Goal: Task Accomplishment & Management: Manage account settings

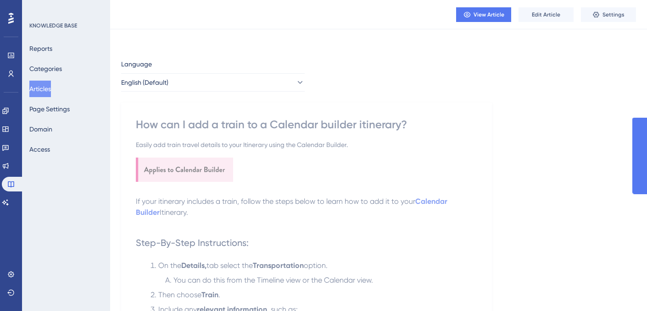
scroll to position [306, 0]
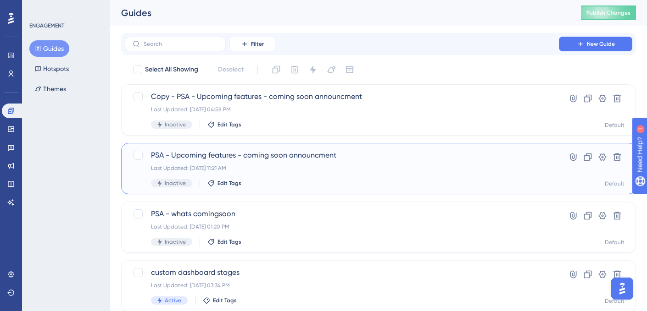
click at [333, 168] on div "Last Updated: Aug 10 2025, 11:21 AM" at bounding box center [342, 168] width 382 height 7
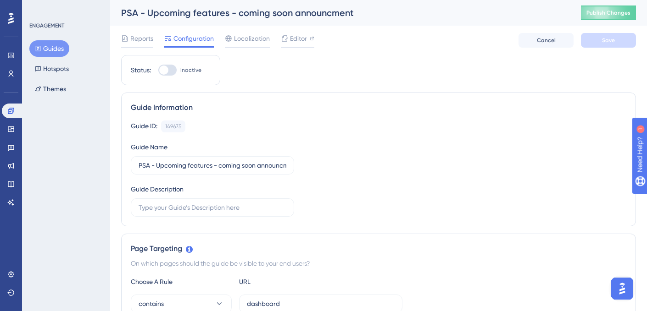
click at [174, 69] on div at bounding box center [167, 70] width 18 height 11
click at [158, 70] on input "Inactive" at bounding box center [158, 70] width 0 height 0
checkbox input "true"
click at [618, 43] on button "Save" at bounding box center [608, 40] width 55 height 15
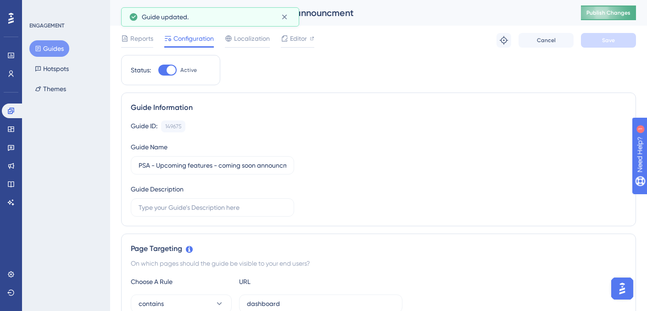
click at [604, 6] on button "Publish Changes" at bounding box center [608, 13] width 55 height 15
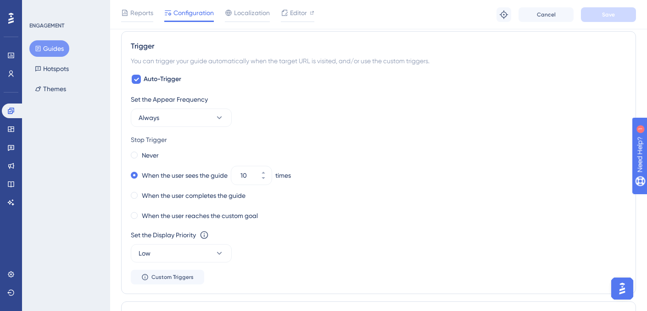
scroll to position [454, 0]
click at [146, 149] on label "Never" at bounding box center [150, 154] width 17 height 11
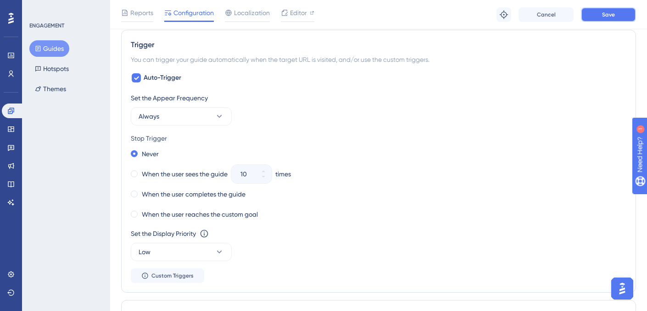
click at [598, 11] on button "Save" at bounding box center [608, 14] width 55 height 15
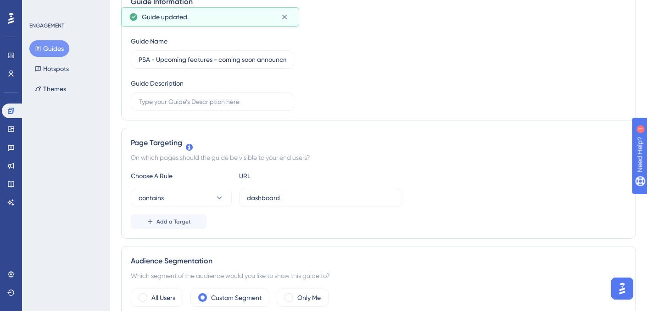
scroll to position [0, 0]
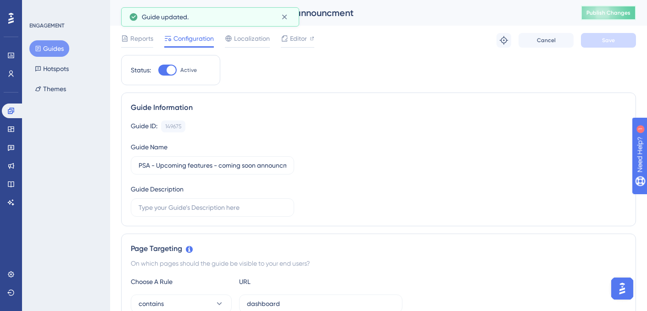
click at [597, 13] on span "Publish Changes" at bounding box center [608, 12] width 44 height 7
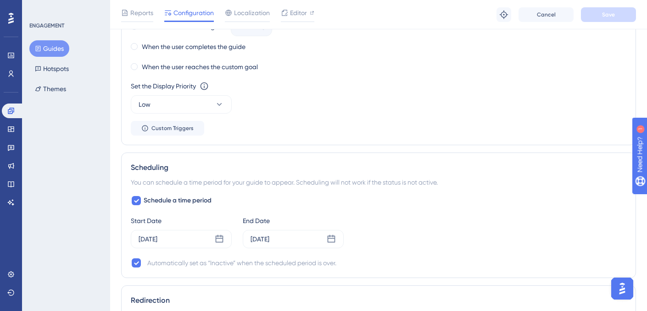
scroll to position [609, 0]
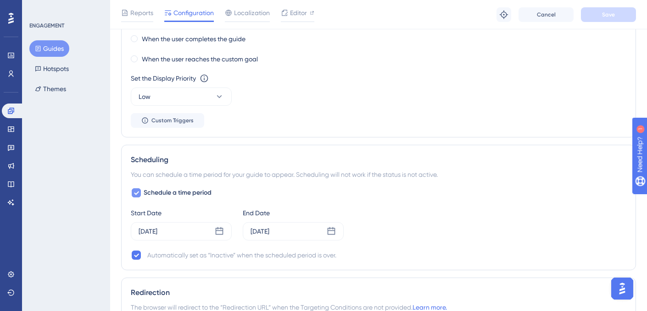
click at [137, 193] on icon at bounding box center [136, 194] width 5 height 4
checkbox input "false"
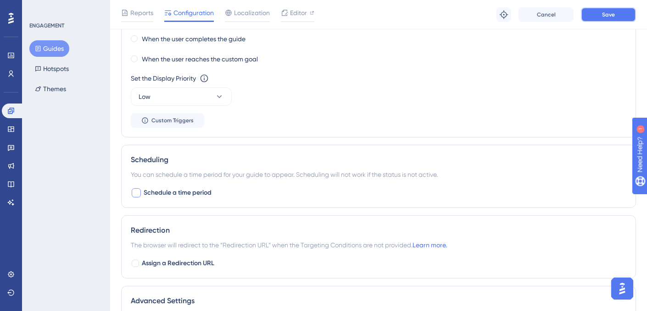
click at [601, 13] on button "Save" at bounding box center [608, 14] width 55 height 15
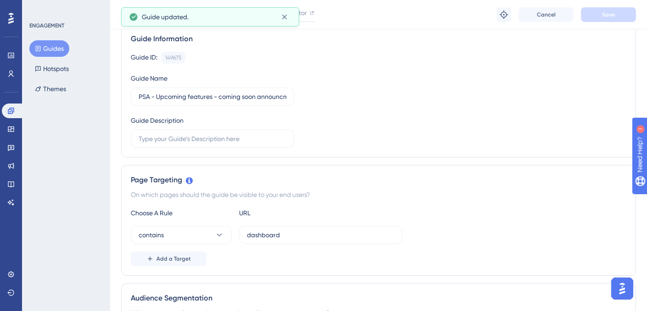
scroll to position [0, 0]
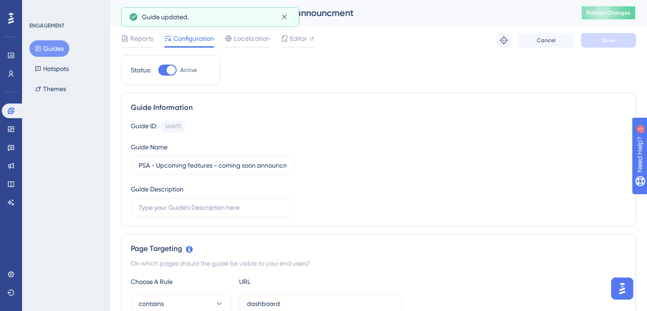
click at [596, 14] on span "Publish Changes" at bounding box center [608, 12] width 44 height 7
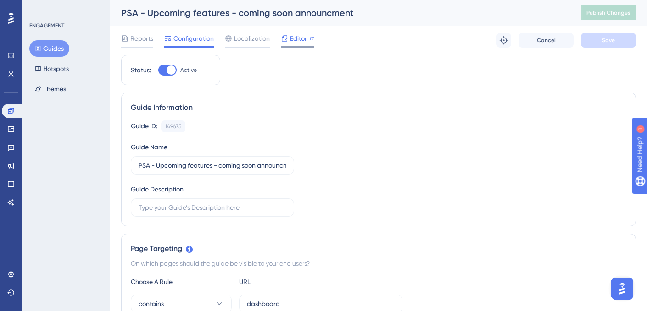
click at [294, 39] on span "Editor" at bounding box center [298, 38] width 17 height 11
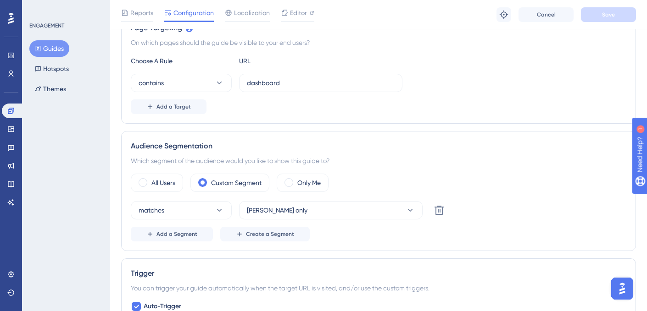
scroll to position [266, 0]
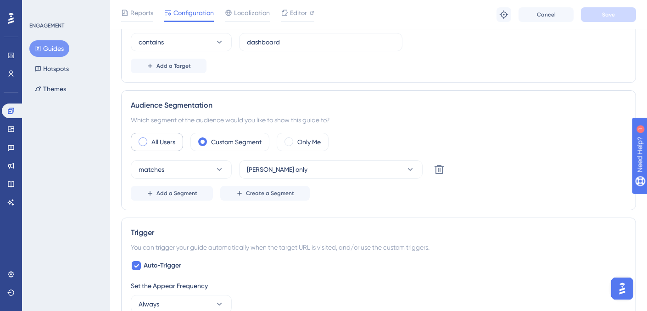
click at [169, 145] on label "All Users" at bounding box center [163, 142] width 24 height 11
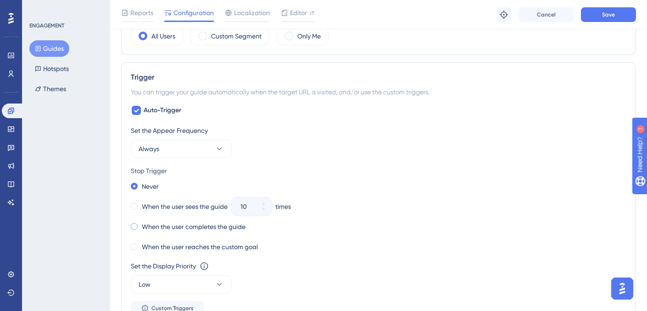
scroll to position [391, 0]
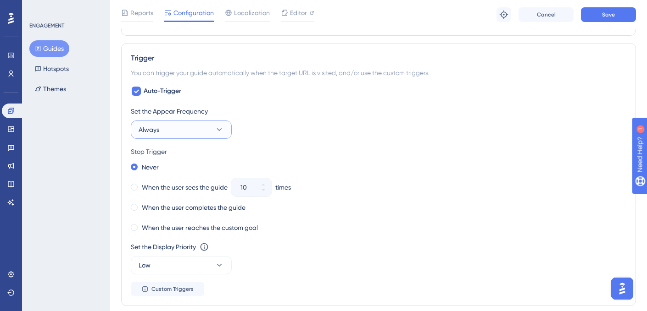
click at [153, 133] on span "Always" at bounding box center [149, 129] width 21 height 11
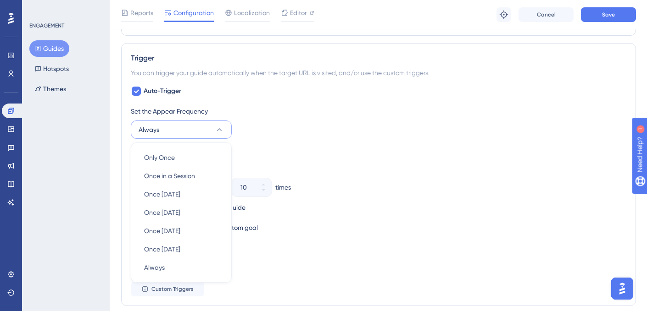
scroll to position [448, 0]
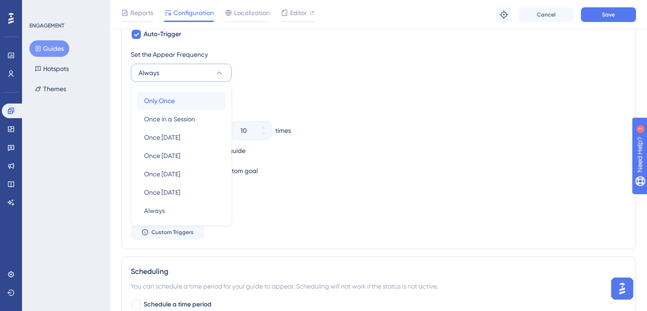
click at [159, 97] on span "Only Once" at bounding box center [159, 100] width 31 height 11
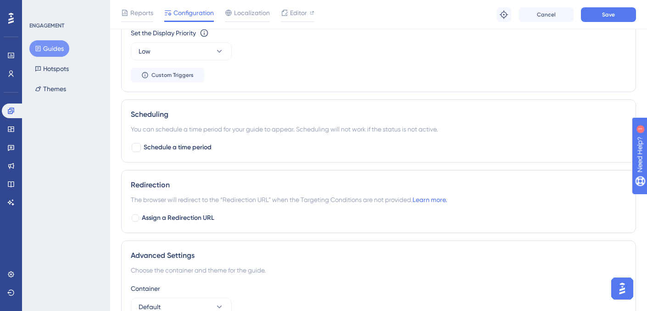
scroll to position [576, 0]
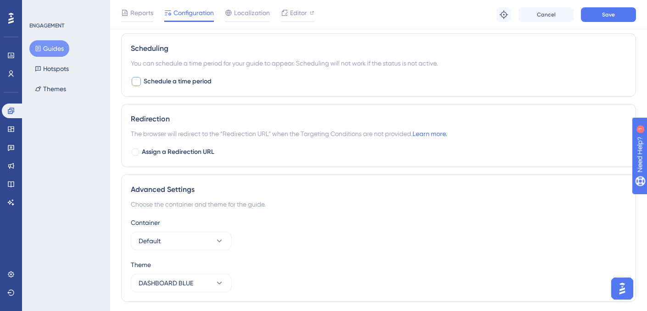
click at [193, 83] on span "Schedule a time period" at bounding box center [178, 81] width 68 height 11
checkbox input "true"
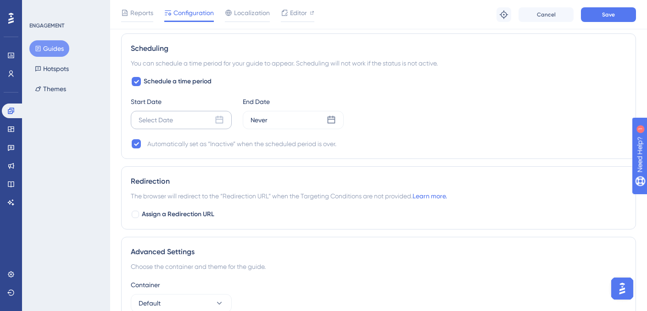
click at [170, 122] on div "Select Date" at bounding box center [156, 120] width 34 height 11
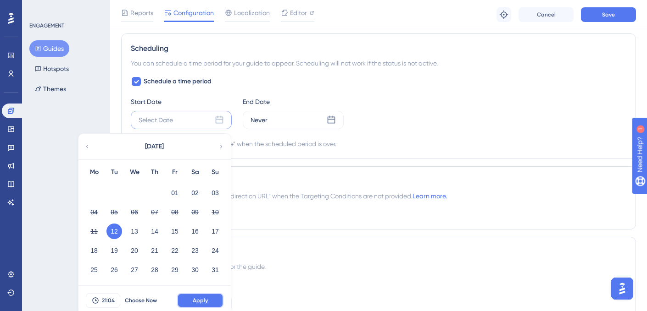
click at [189, 300] on button "Apply" at bounding box center [200, 301] width 46 height 15
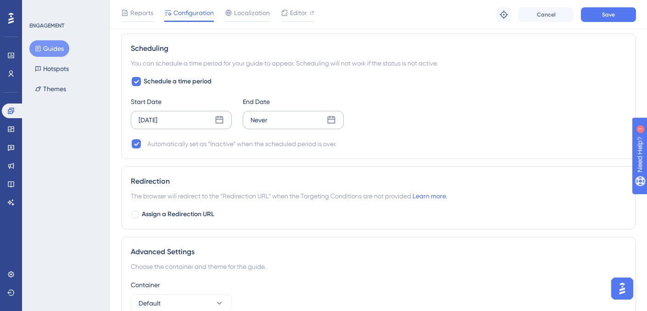
click at [274, 120] on div "Never" at bounding box center [293, 120] width 101 height 18
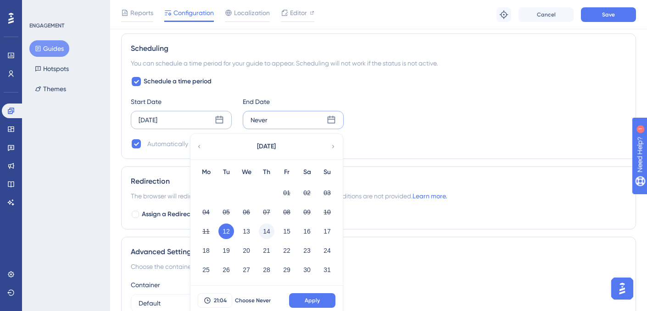
click at [269, 231] on button "14" at bounding box center [267, 232] width 16 height 16
click at [289, 233] on button "15" at bounding box center [287, 232] width 16 height 16
click at [328, 229] on button "17" at bounding box center [327, 232] width 16 height 16
click at [283, 227] on button "15" at bounding box center [287, 232] width 16 height 16
click at [309, 301] on span "Apply" at bounding box center [312, 300] width 15 height 7
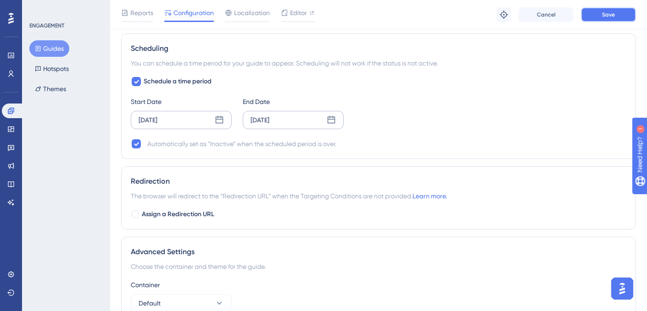
click at [608, 13] on span "Save" at bounding box center [608, 14] width 13 height 7
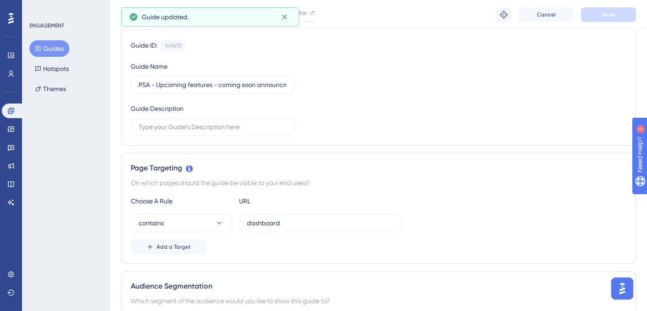
scroll to position [0, 0]
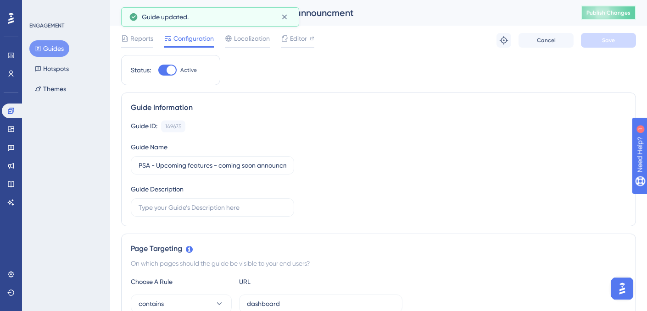
click at [605, 11] on span "Publish Changes" at bounding box center [608, 12] width 44 height 7
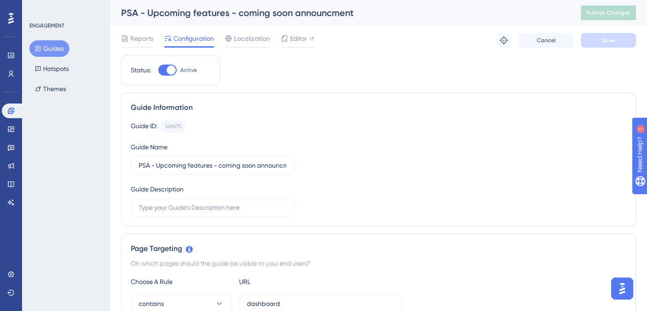
click at [163, 69] on div at bounding box center [167, 70] width 18 height 11
click at [158, 70] on input "Active" at bounding box center [158, 70] width 0 height 0
checkbox input "false"
click at [598, 43] on button "Save" at bounding box center [608, 40] width 55 height 15
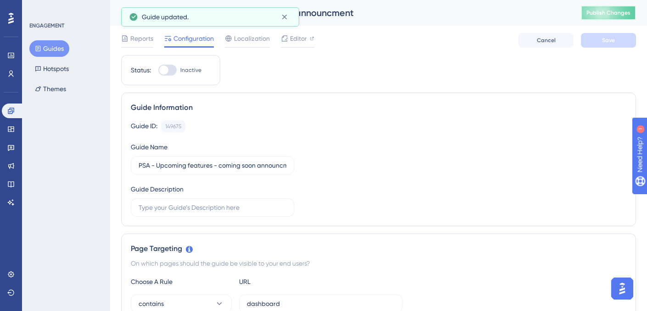
click at [600, 11] on span "Publish Changes" at bounding box center [608, 12] width 44 height 7
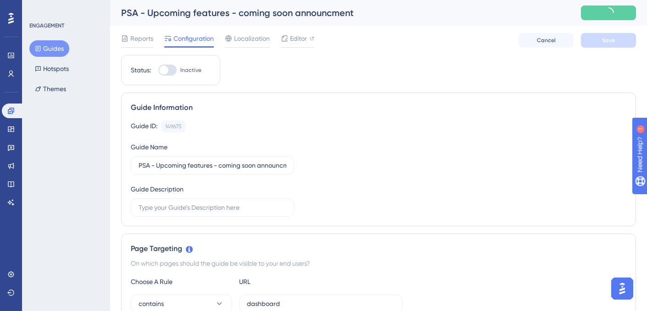
click at [620, 292] on img "Open AI Assistant Launcher" at bounding box center [622, 289] width 17 height 17
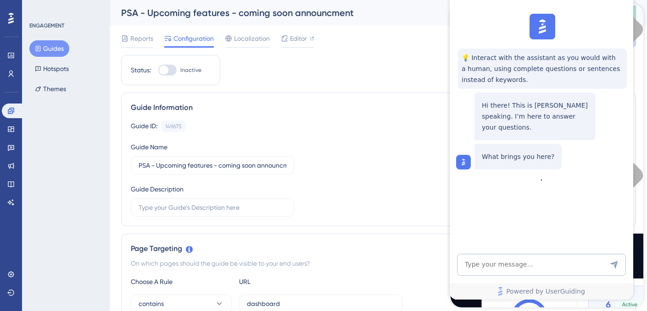
click at [400, 152] on div "Guide ID: 149675 Copy Guide Name PSA - Upcoming features - coming soon announcm…" at bounding box center [378, 169] width 495 height 96
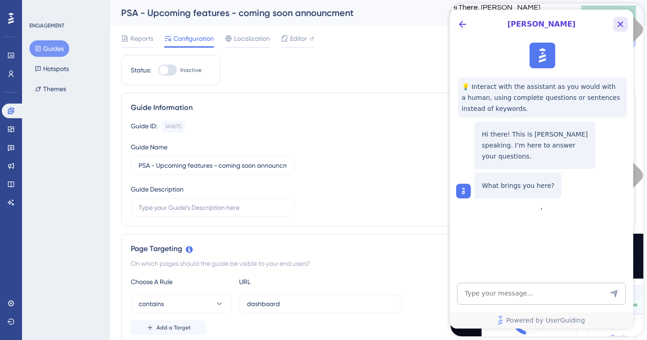
click at [622, 24] on icon "Close Button" at bounding box center [620, 24] width 11 height 11
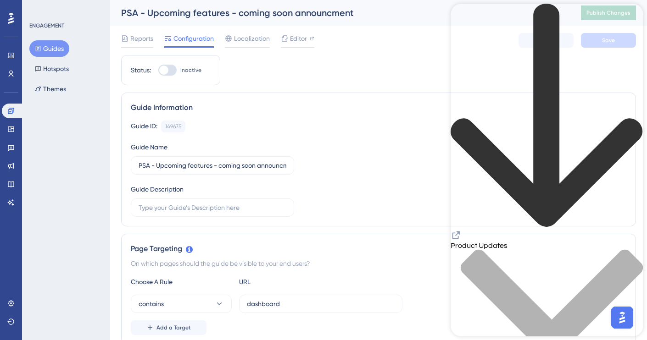
scroll to position [513, 0]
click at [464, 16] on icon "back to header" at bounding box center [546, 116] width 193 height 225
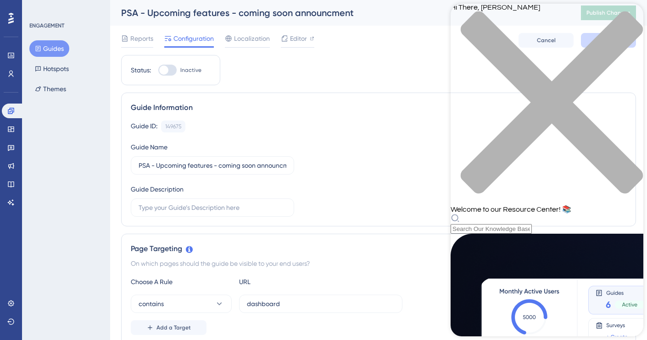
click at [623, 24] on div "close resource center" at bounding box center [546, 108] width 193 height 194
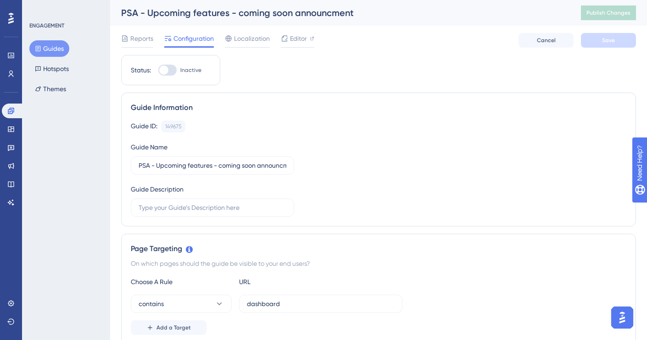
click at [626, 311] on img "Open AI Assistant Launcher" at bounding box center [622, 318] width 17 height 17
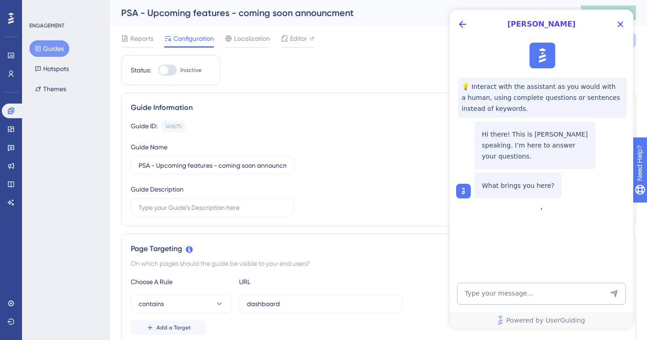
scroll to position [0, 0]
click at [462, 24] on icon "Back Button" at bounding box center [462, 24] width 7 height 7
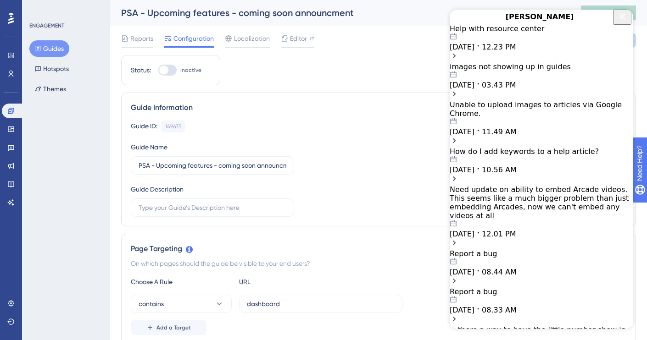
click at [531, 89] on div "images not showing up in guides 08.09.2025 03.43 PM" at bounding box center [540, 75] width 183 height 27
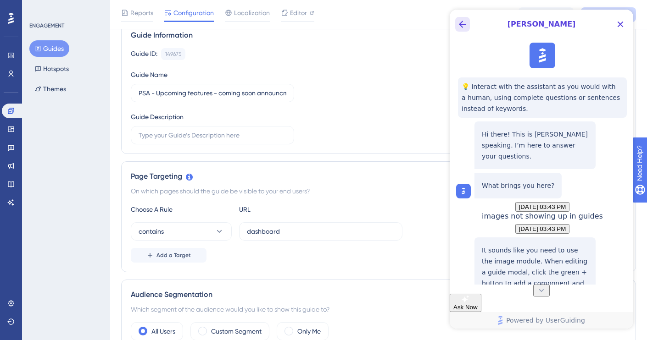
click at [465, 26] on icon "Back Button" at bounding box center [462, 24] width 11 height 11
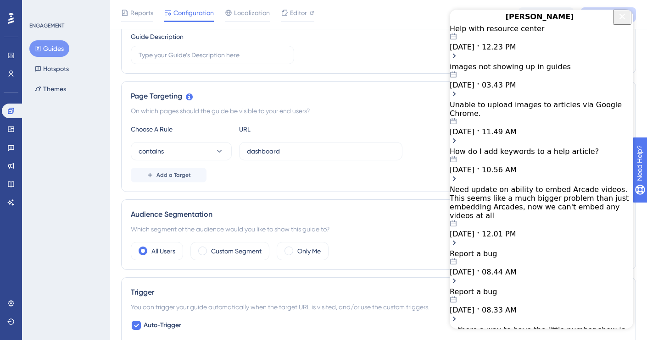
click at [621, 22] on icon "Close Button" at bounding box center [621, 16] width 11 height 11
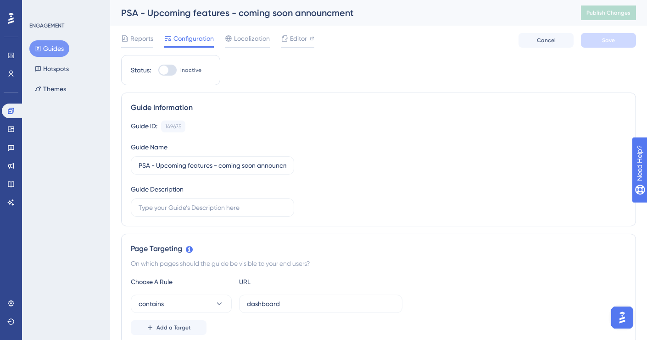
click at [233, 15] on div "PSA - Upcoming features - coming soon announcment" at bounding box center [339, 12] width 437 height 13
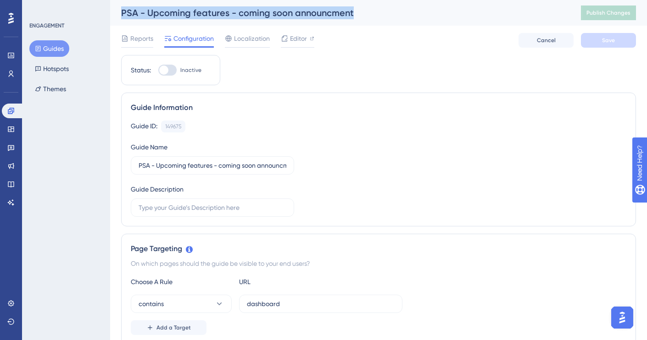
click at [233, 15] on div "PSA - Upcoming features - coming soon announcment" at bounding box center [339, 12] width 437 height 13
copy div "PSA - Upcoming features - coming soon announcment"
